Goal: Browse casually

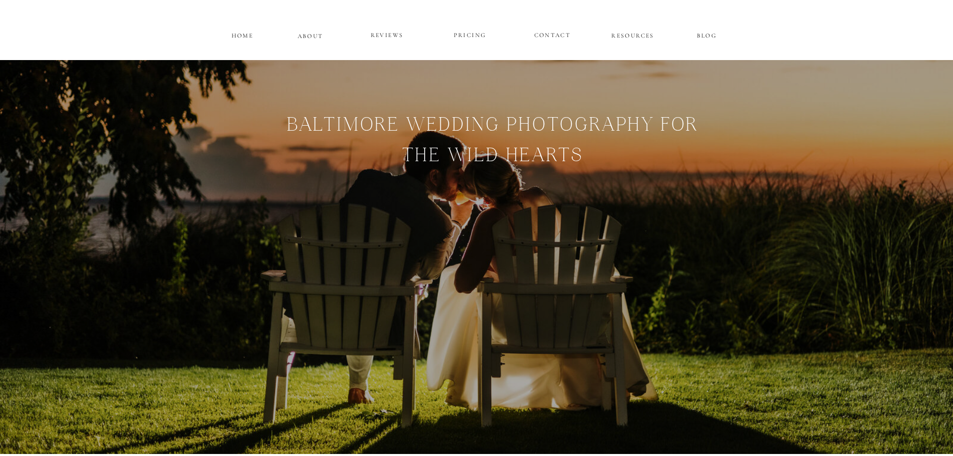
click at [244, 34] on p "HOME" at bounding box center [242, 34] width 25 height 9
click at [464, 36] on p "PRICING" at bounding box center [470, 36] width 60 height 12
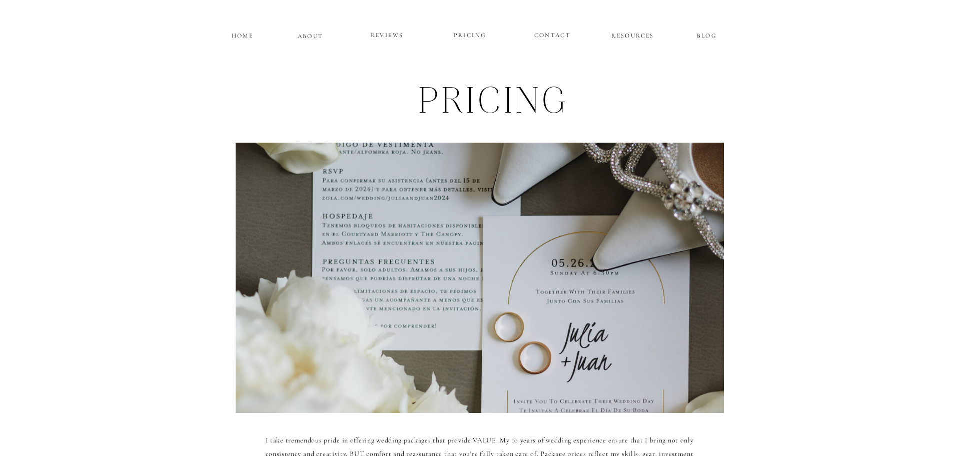
click at [386, 41] on p "REVIEWS" at bounding box center [387, 36] width 60 height 12
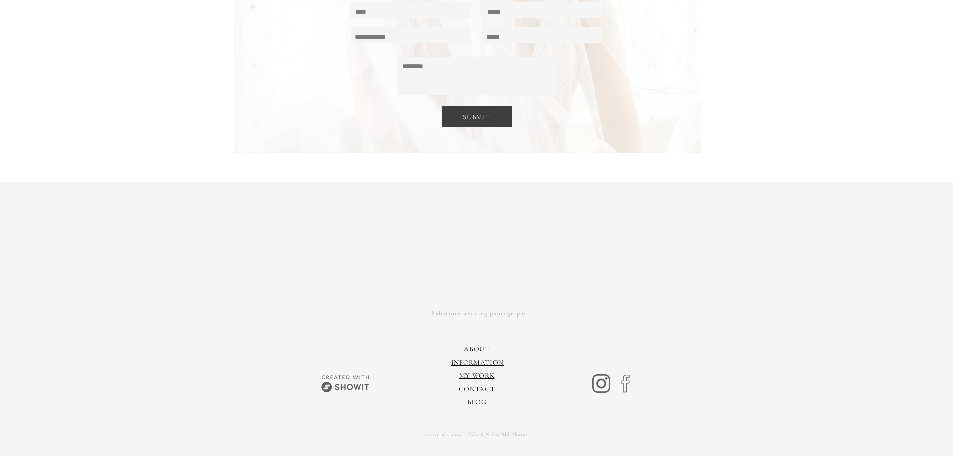
scroll to position [6794, 0]
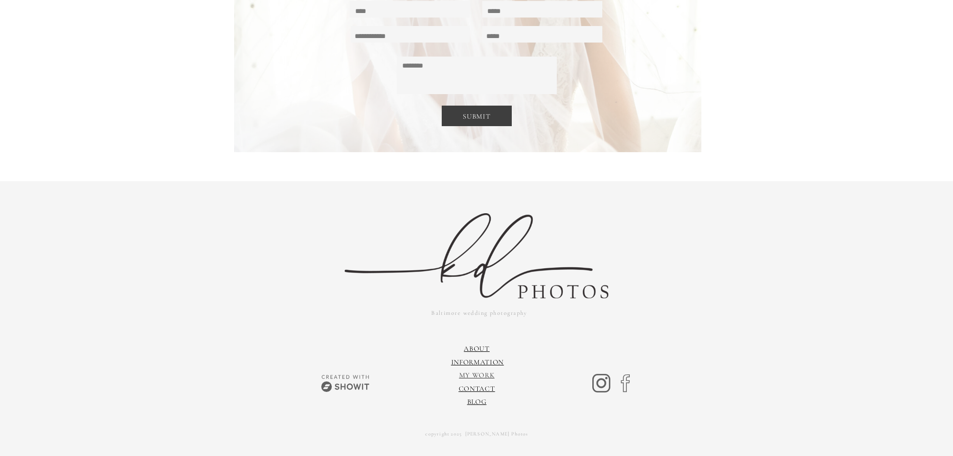
click at [477, 379] on link "My Work" at bounding box center [477, 375] width 36 height 9
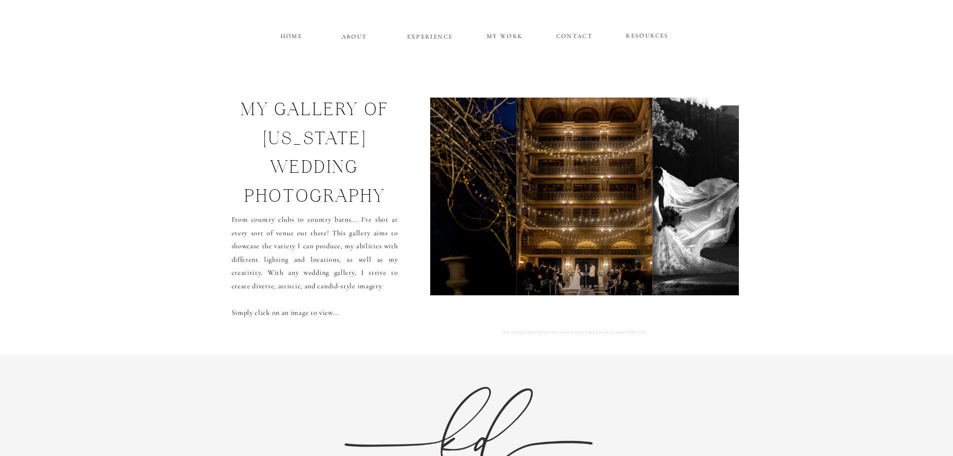
click at [584, 27] on div "CONTACT MY WORK EXPERIENCE ABOUT HOME RESOURCES my gallery of maryland wedding …" at bounding box center [476, 314] width 953 height 629
click at [585, 30] on div "CONTACT MY WORK EXPERIENCE ABOUT HOME RESOURCES my gallery of maryland wedding …" at bounding box center [476, 314] width 953 height 629
click at [493, 38] on p "MY WORK" at bounding box center [505, 35] width 39 height 9
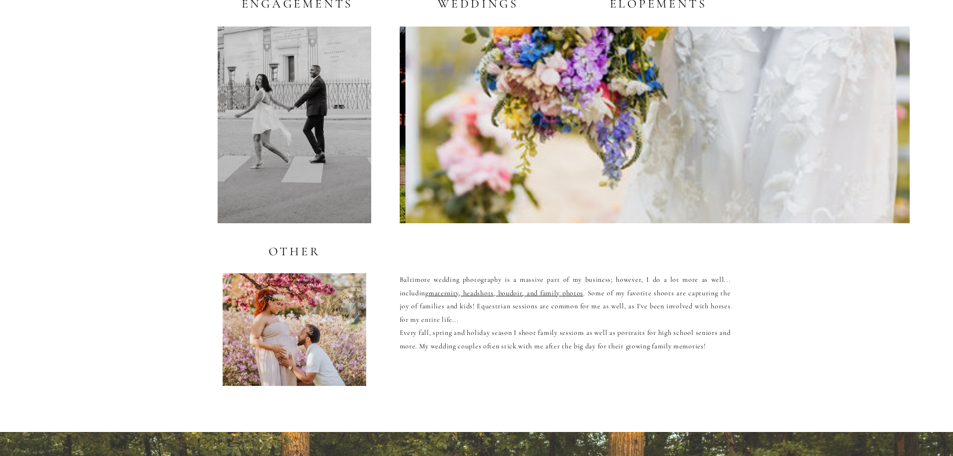
scroll to position [2140, 0]
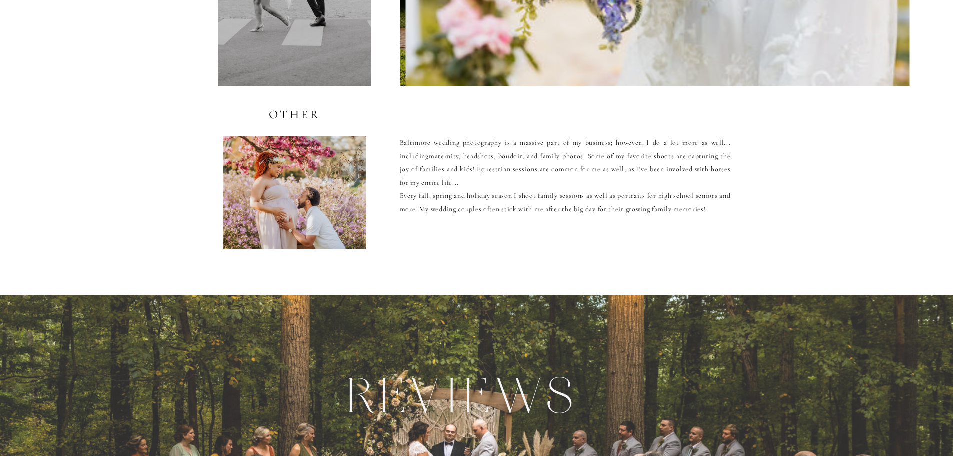
click at [319, 174] on div at bounding box center [295, 192] width 144 height 113
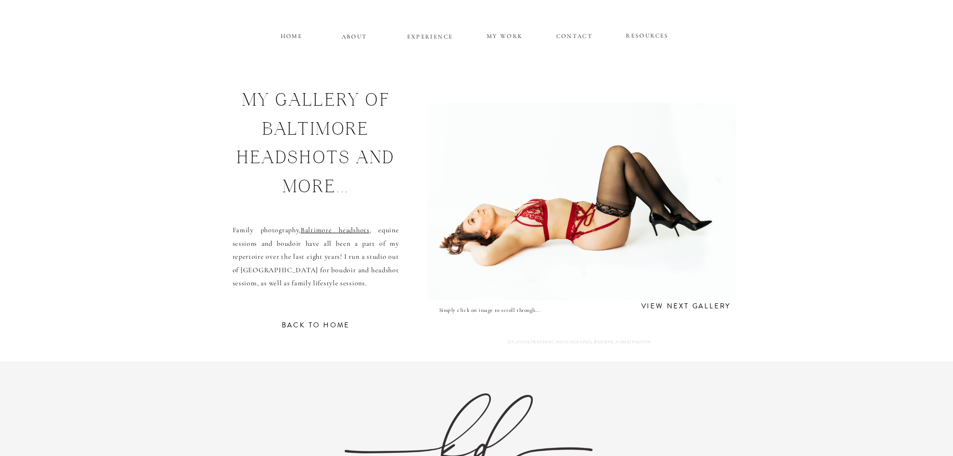
click at [687, 304] on h3 "view next gallery" at bounding box center [686, 305] width 99 height 10
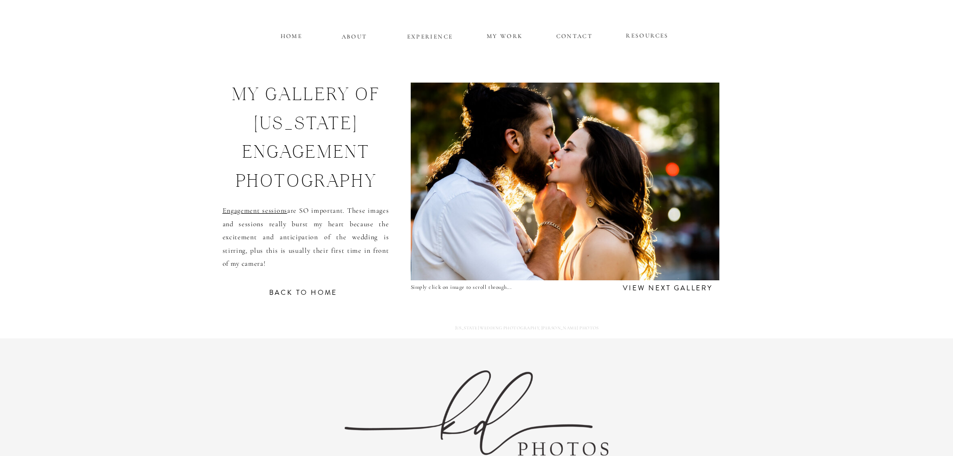
click at [692, 283] on h3 "view next gallery" at bounding box center [668, 287] width 98 height 10
